Goal: Check status: Check status

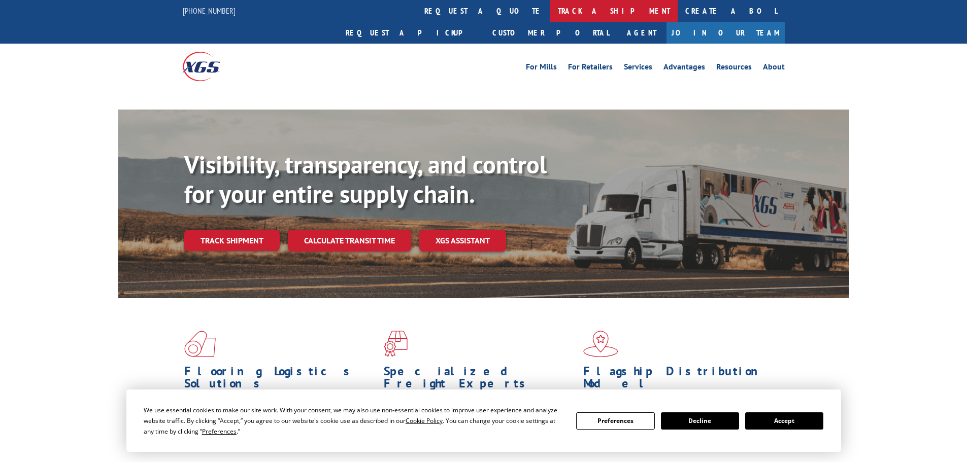
click at [550, 14] on link "track a shipment" at bounding box center [613, 11] width 127 height 22
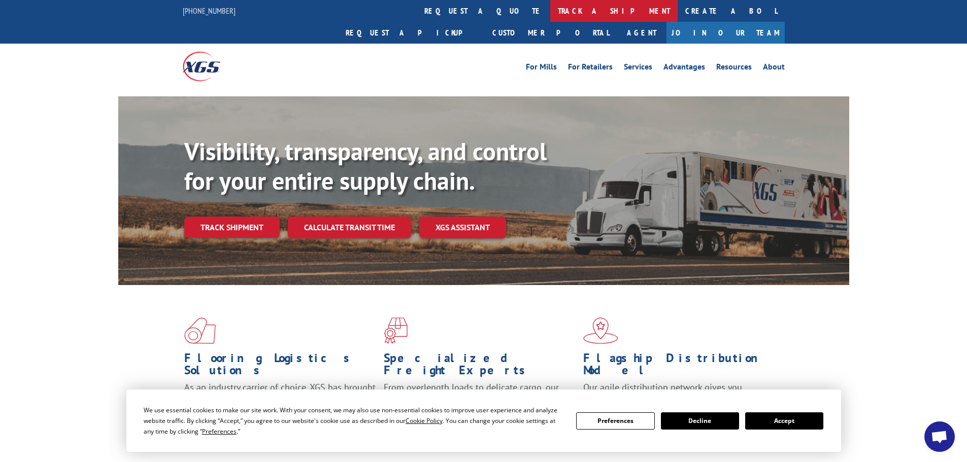
click at [550, 8] on link "track a shipment" at bounding box center [613, 11] width 127 height 22
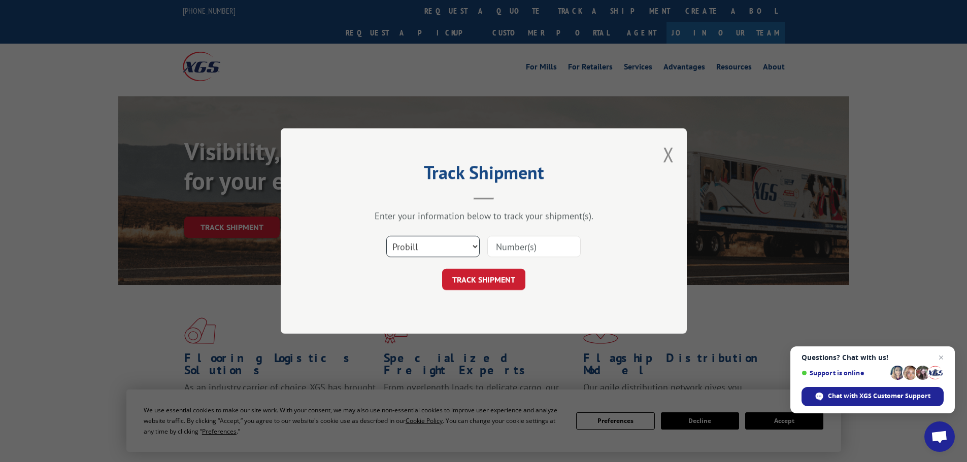
click at [440, 247] on select "Select category... Probill BOL PO" at bounding box center [432, 246] width 93 height 21
select select "bol"
click at [386, 236] on select "Select category... Probill BOL PO" at bounding box center [432, 246] width 93 height 21
click at [505, 246] on input at bounding box center [533, 246] width 93 height 21
paste input "7079794"
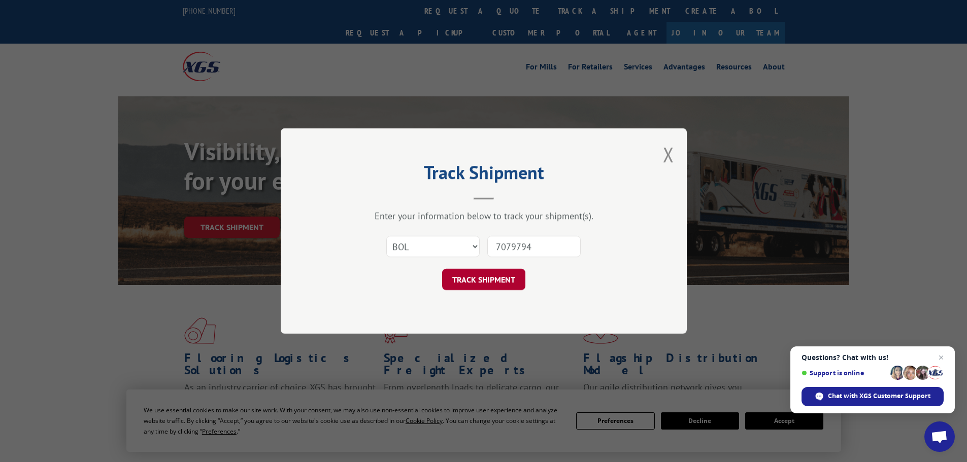
type input "7079794"
click at [468, 280] on button "TRACK SHIPMENT" at bounding box center [483, 279] width 83 height 21
